Goal: Task Accomplishment & Management: Check status

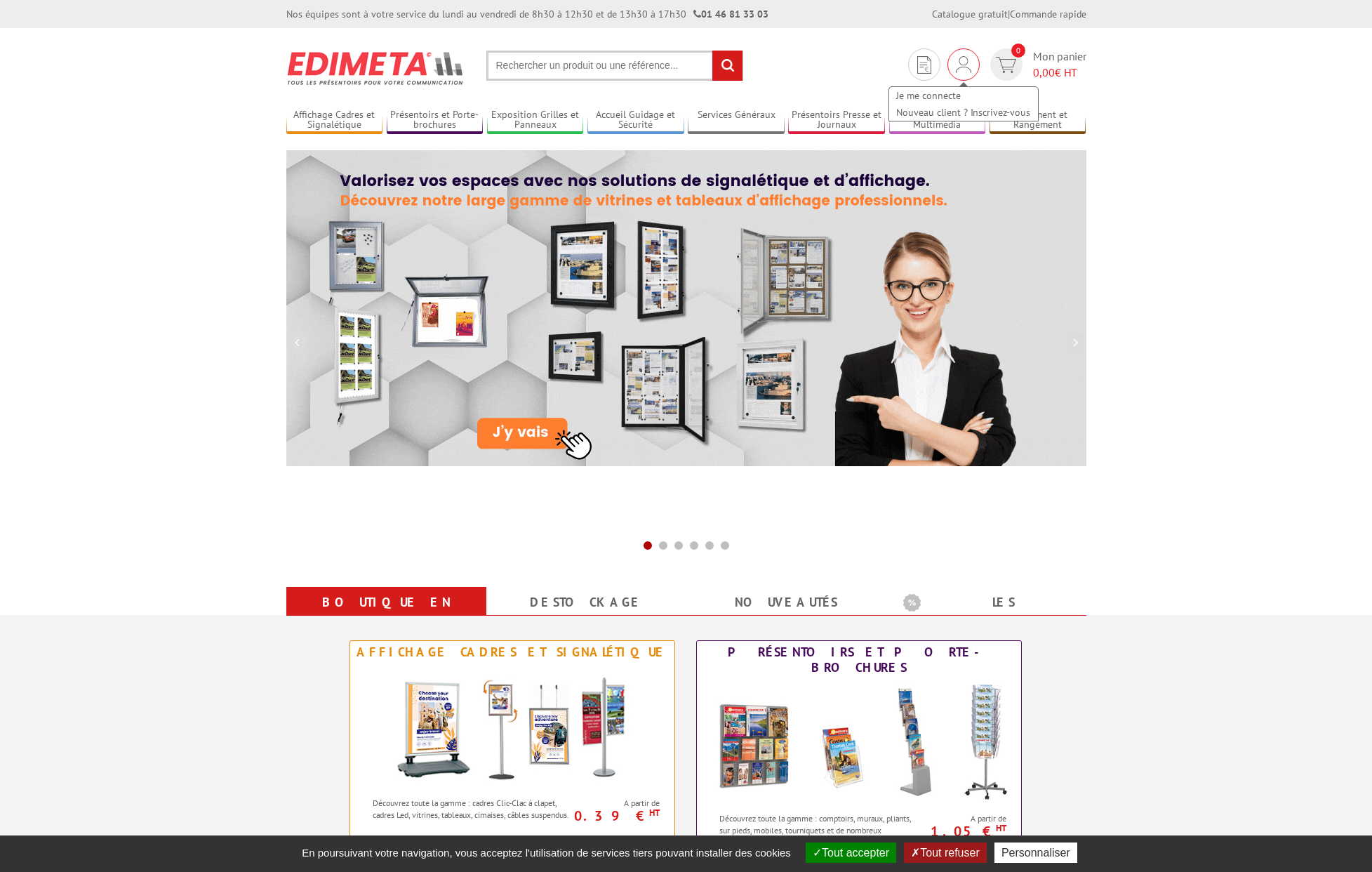
click at [959, 61] on img at bounding box center [963, 64] width 16 height 17
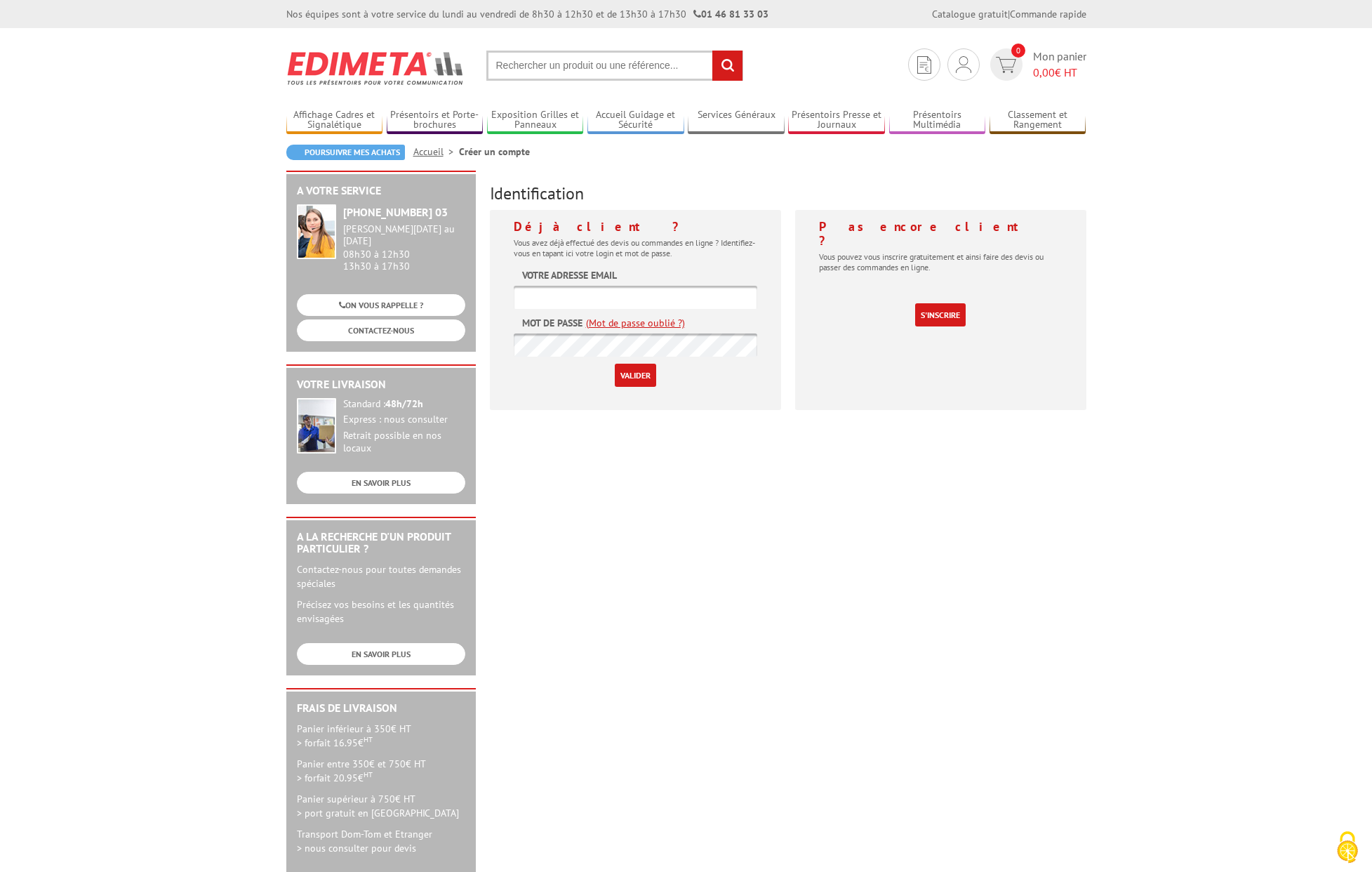
type input "eleonore.bichot@collegedesbernardins.fr"
click at [626, 374] on input "Valider" at bounding box center [636, 375] width 42 height 23
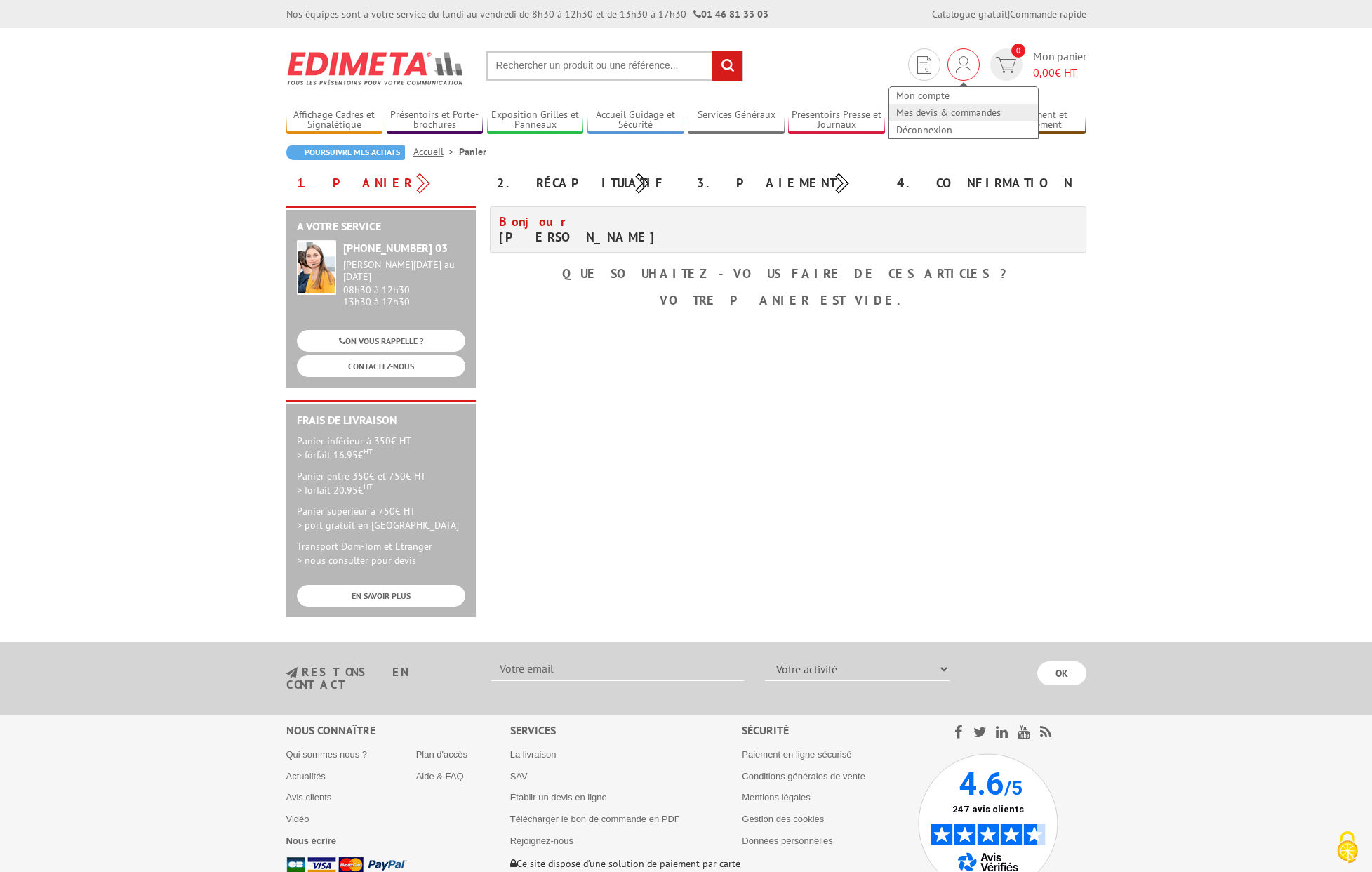
click at [949, 116] on link "Mes devis & commandes" at bounding box center [963, 112] width 149 height 17
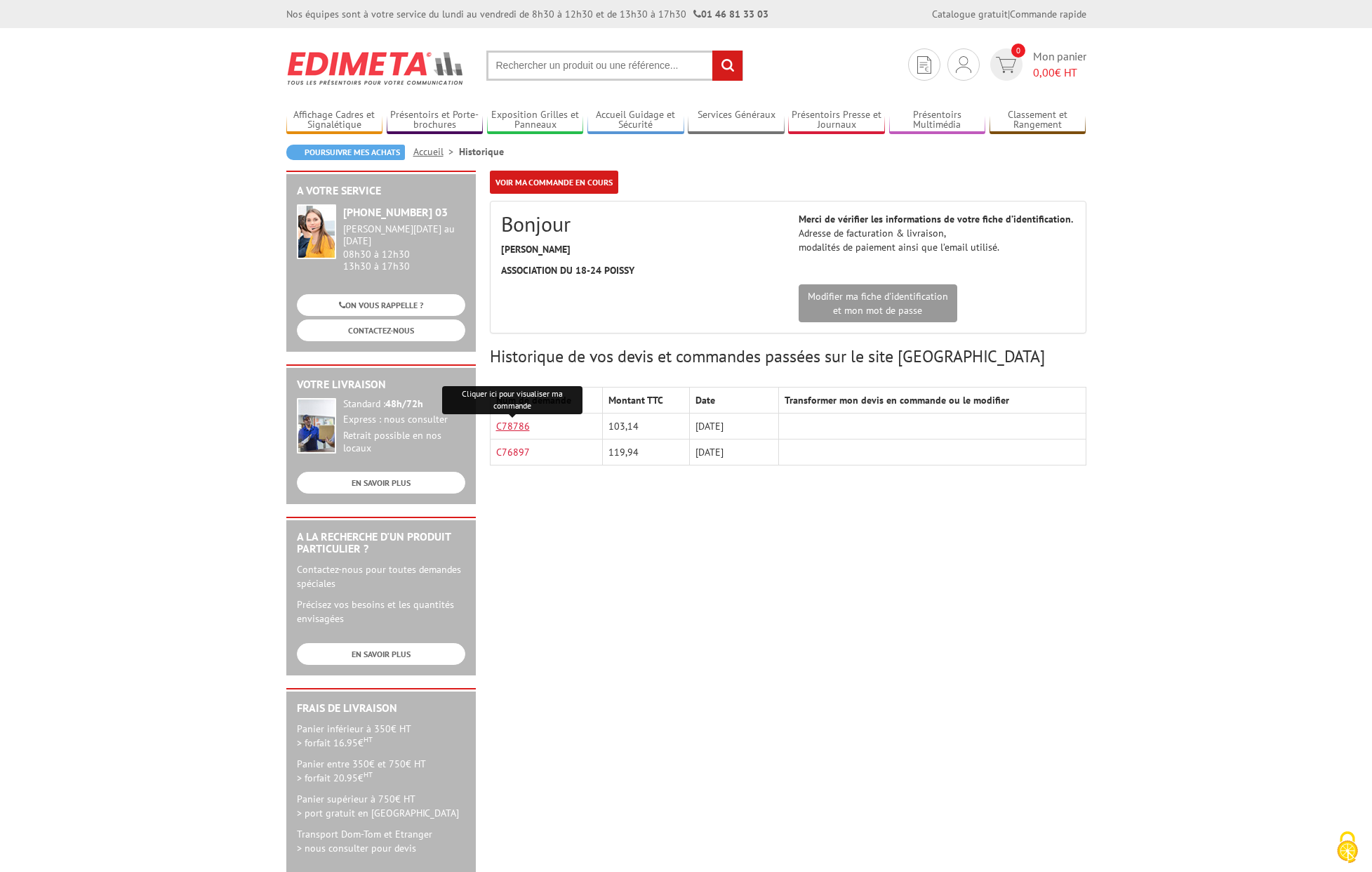
click at [522, 429] on link "C78786" at bounding box center [513, 425] width 33 height 12
click at [971, 56] on div "Mon compte Mes devis & commandes Déconnexion" at bounding box center [963, 64] width 32 height 32
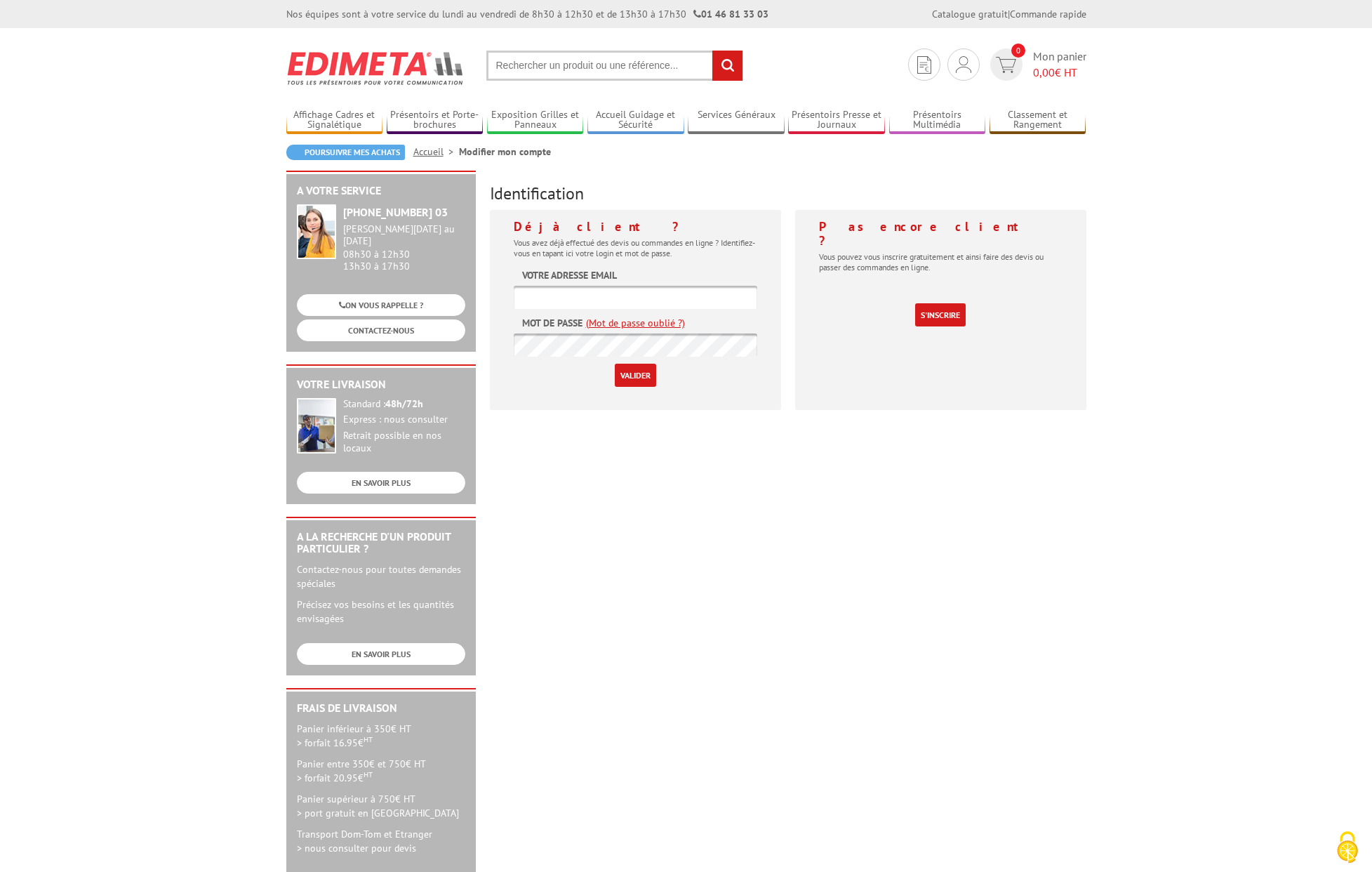
type input "[PERSON_NAME][EMAIL_ADDRESS][DOMAIN_NAME]"
click at [628, 377] on input "Valider" at bounding box center [636, 375] width 42 height 23
